Goal: Check status: Check status

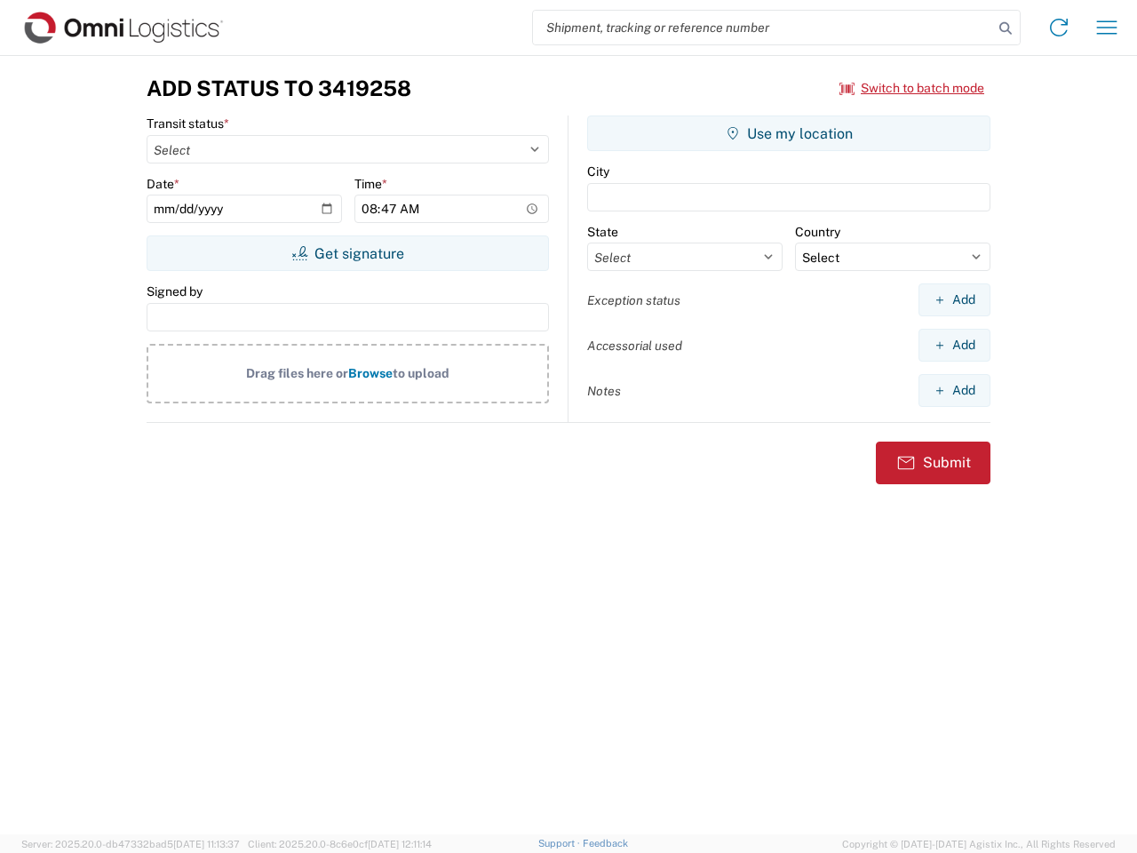
click at [763, 28] on input "search" at bounding box center [763, 28] width 460 height 34
click at [1006, 28] on icon at bounding box center [1005, 28] width 25 height 25
click at [1059, 28] on icon at bounding box center [1059, 27] width 28 height 28
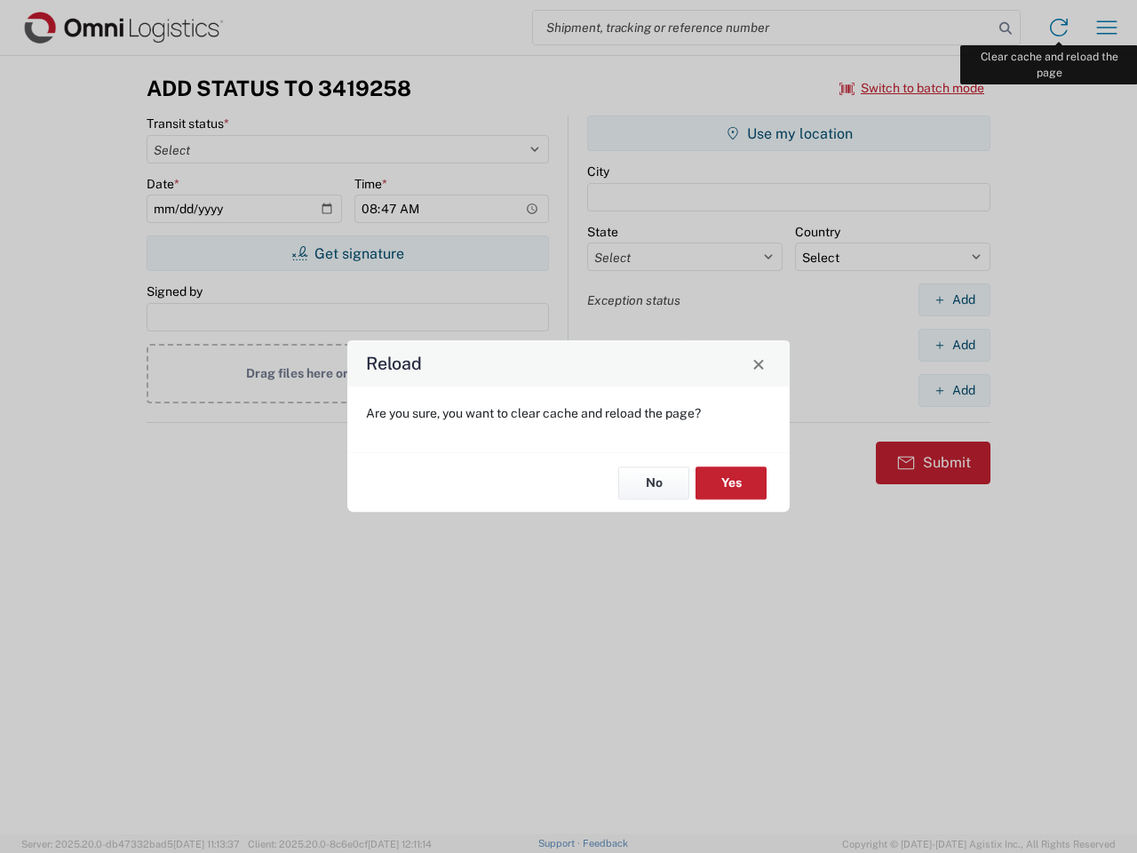
click at [1107, 28] on div "Reload Are you sure, you want to clear cache and reload the page? No Yes" at bounding box center [568, 426] width 1137 height 853
click at [912, 88] on div "Reload Are you sure, you want to clear cache and reload the page? No Yes" at bounding box center [568, 426] width 1137 height 853
click at [347, 253] on div "Reload Are you sure, you want to clear cache and reload the page? No Yes" at bounding box center [568, 426] width 1137 height 853
click at [789, 133] on div "Reload Are you sure, you want to clear cache and reload the page? No Yes" at bounding box center [568, 426] width 1137 height 853
click at [954, 299] on div "Reload Are you sure, you want to clear cache and reload the page? No Yes" at bounding box center [568, 426] width 1137 height 853
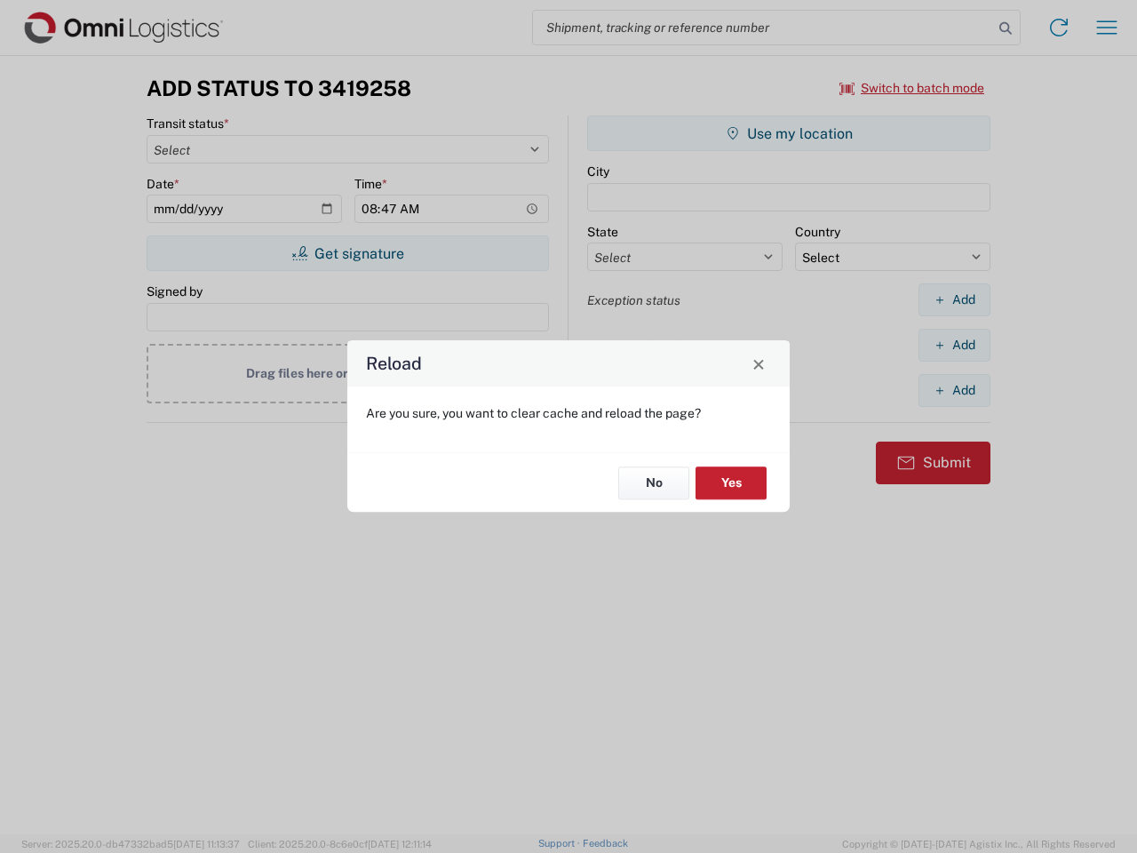
click at [954, 345] on div "Reload Are you sure, you want to clear cache and reload the page? No Yes" at bounding box center [568, 426] width 1137 height 853
click at [954, 390] on div "Reload Are you sure, you want to clear cache and reload the page? No Yes" at bounding box center [568, 426] width 1137 height 853
